Goal: Transaction & Acquisition: Purchase product/service

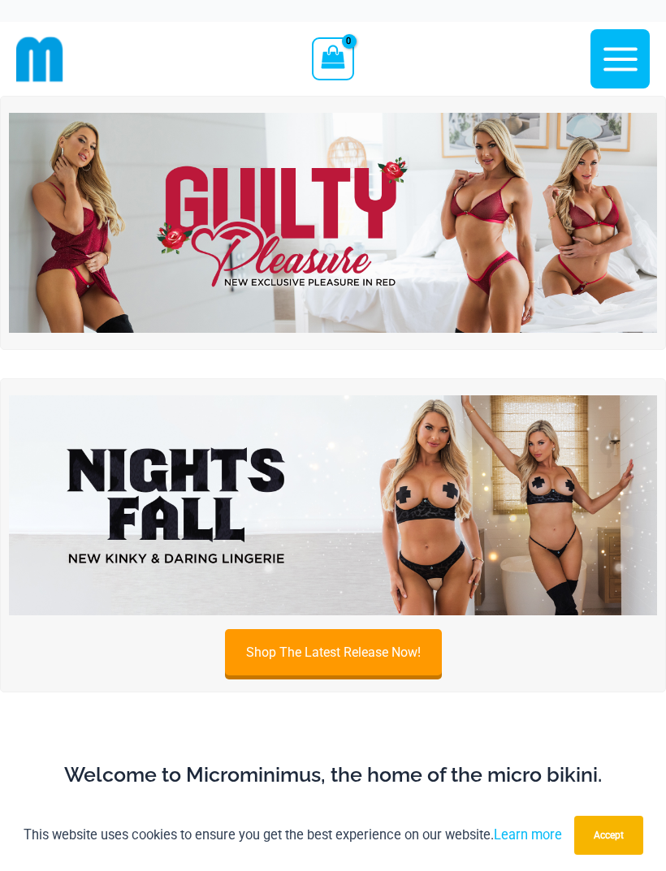
click at [603, 241] on img at bounding box center [333, 223] width 648 height 220
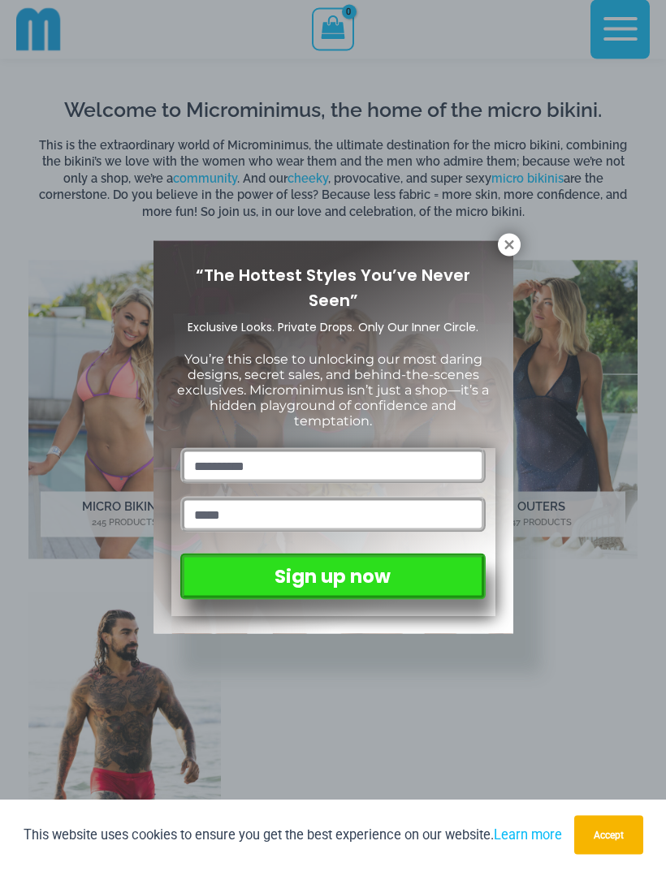
scroll to position [653, 0]
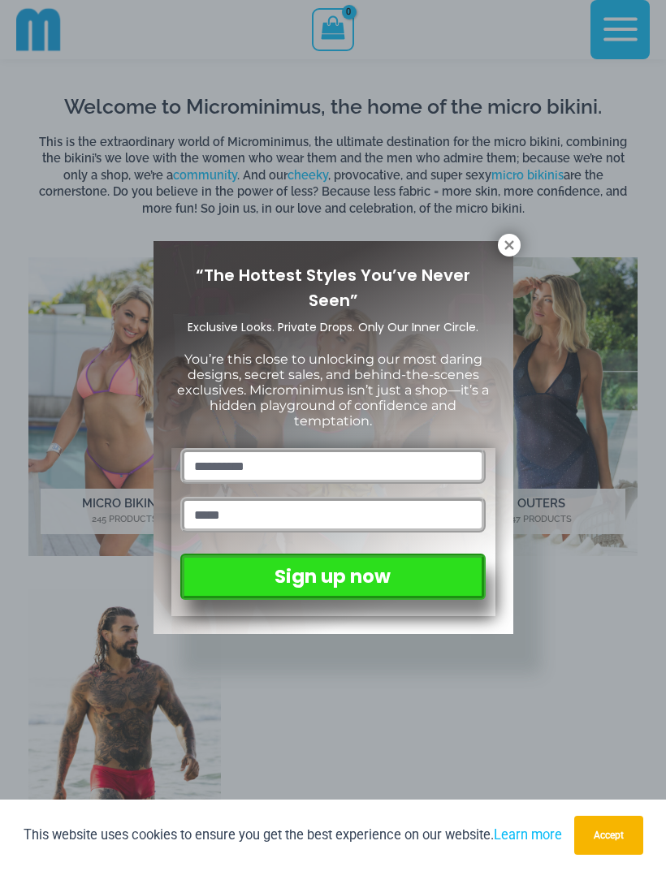
click at [507, 248] on icon at bounding box center [508, 244] width 9 height 9
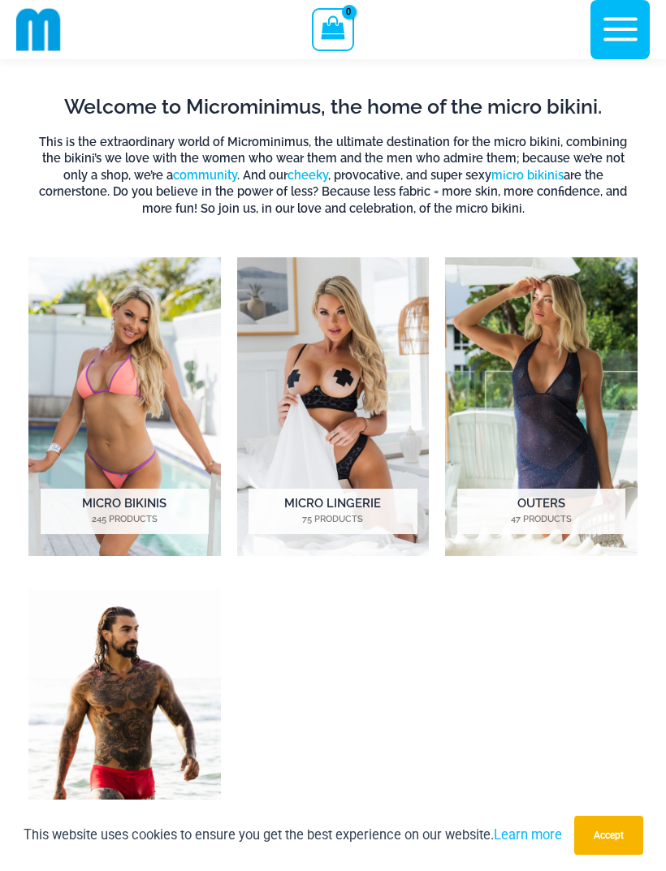
click at [132, 503] on h2 "Micro Bikinis 245 Products" at bounding box center [125, 511] width 168 height 45
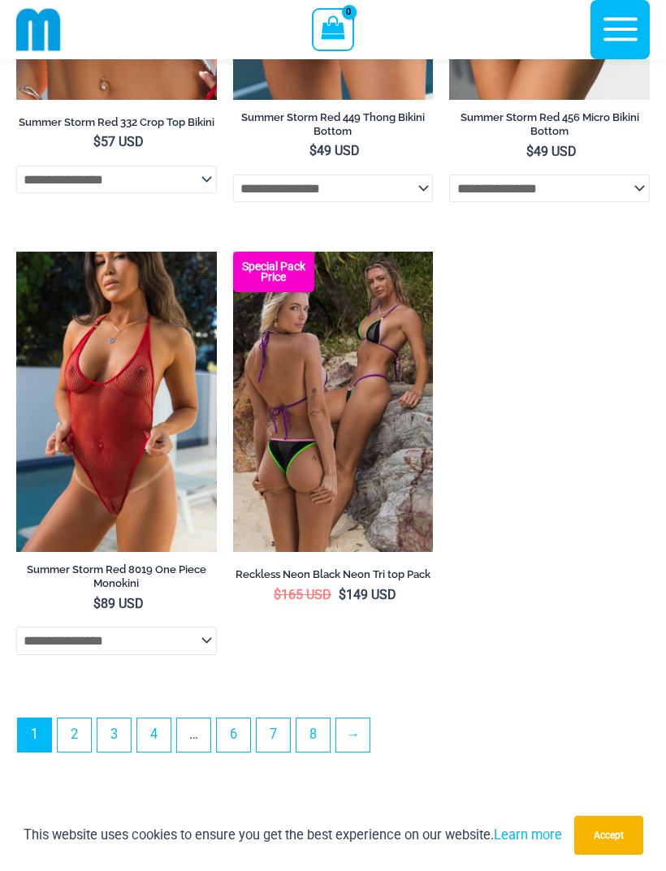
scroll to position [4815, 0]
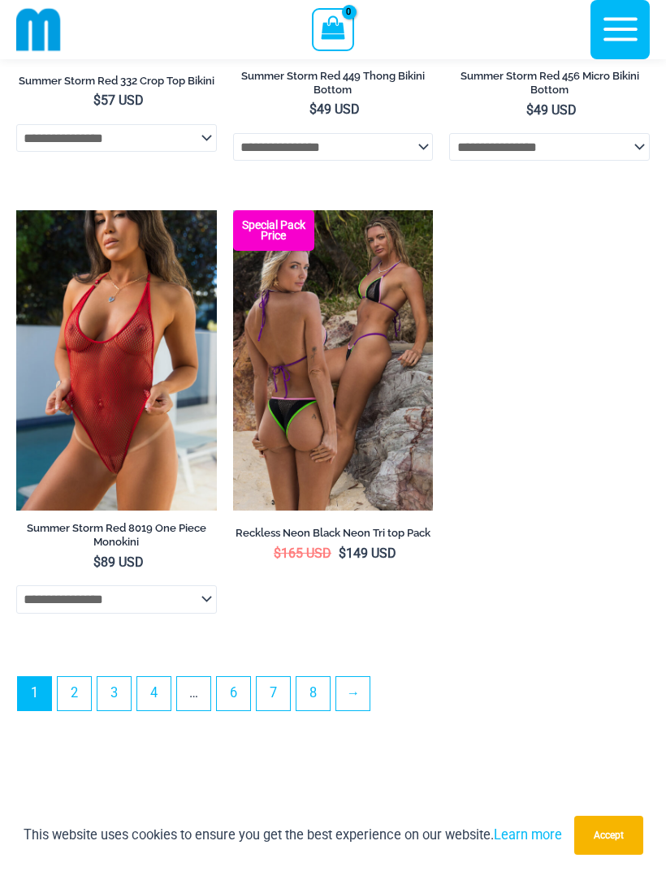
click at [233, 210] on img at bounding box center [233, 210] width 0 height 0
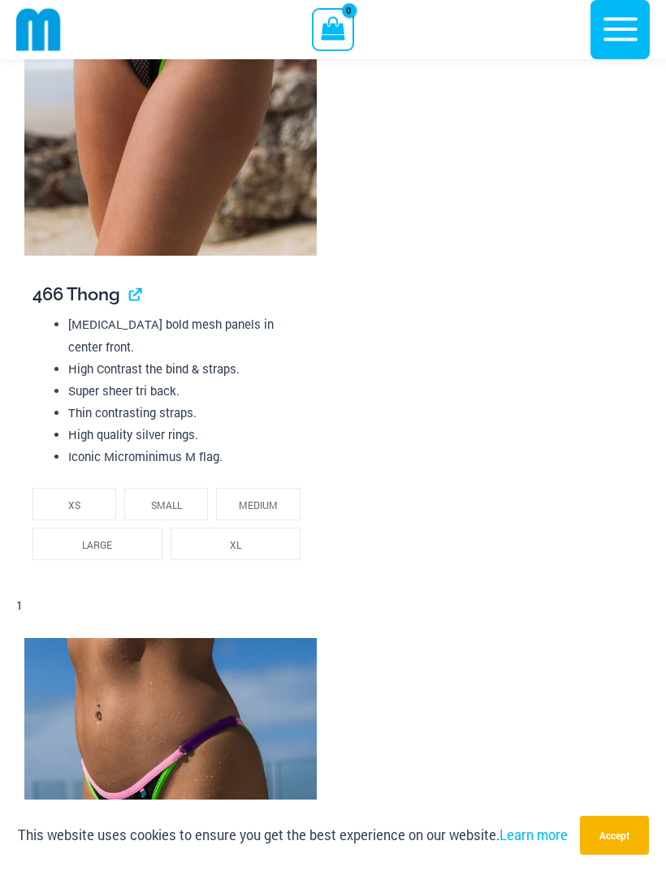
scroll to position [2784, 0]
